Goal: Task Accomplishment & Management: Manage account settings

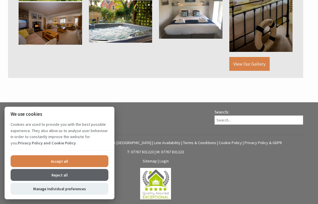
scroll to position [405, 0]
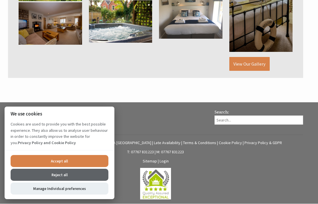
click at [168, 161] on link "Login" at bounding box center [164, 160] width 9 height 5
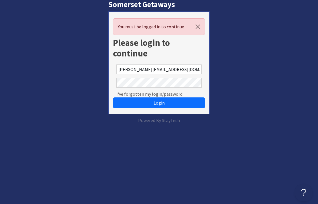
click at [159, 103] on button "Login" at bounding box center [159, 102] width 92 height 11
click at [188, 104] on button "Login" at bounding box center [159, 102] width 92 height 11
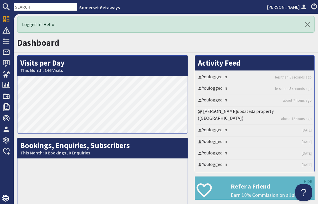
click at [272, 112] on link "a property (Riverside)" at bounding box center [236, 114] width 76 height 13
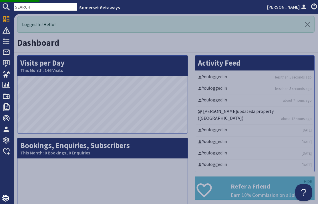
click at [273, 112] on link "a property (Riverside)" at bounding box center [236, 114] width 76 height 13
click at [271, 112] on link "a property (Riverside)" at bounding box center [236, 114] width 76 height 13
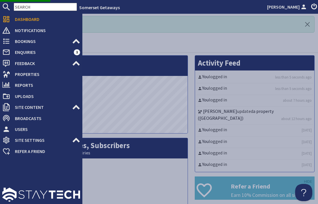
click at [3, 42] on icon at bounding box center [6, 41] width 8 height 8
